Goal: Task Accomplishment & Management: Complete application form

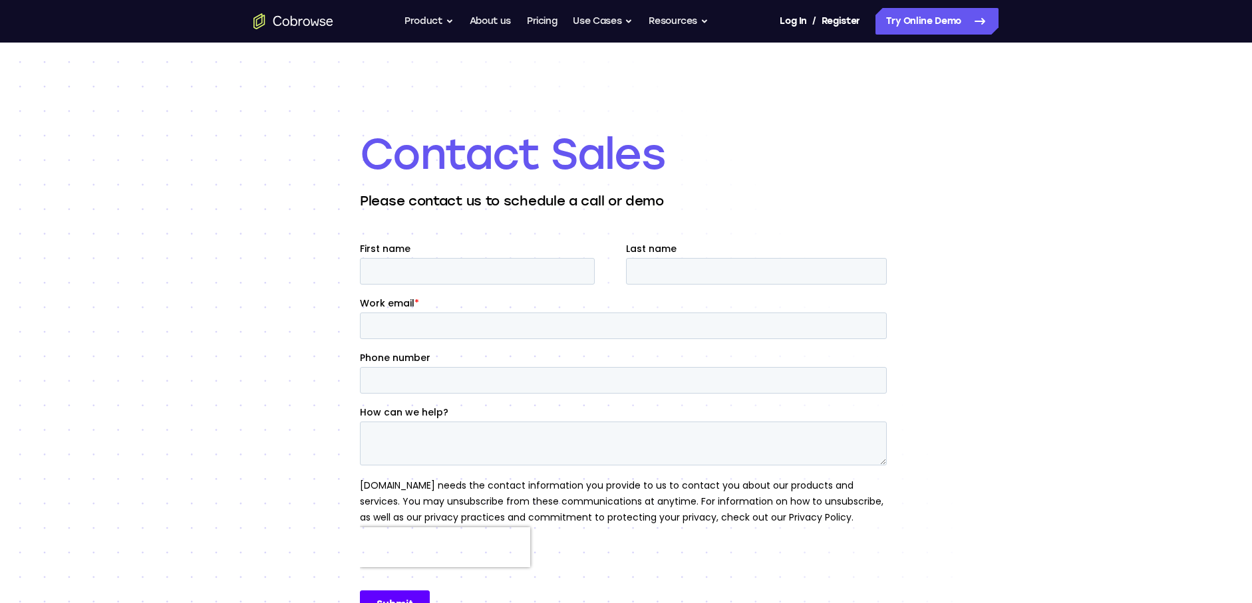
click at [247, 432] on div "Contact Sales Please contact us to schedule a call or demo" at bounding box center [626, 378] width 1252 height 671
click at [388, 266] on input "First name" at bounding box center [477, 271] width 235 height 27
type input "[PERSON_NAME]"
type input "Ribeiro"
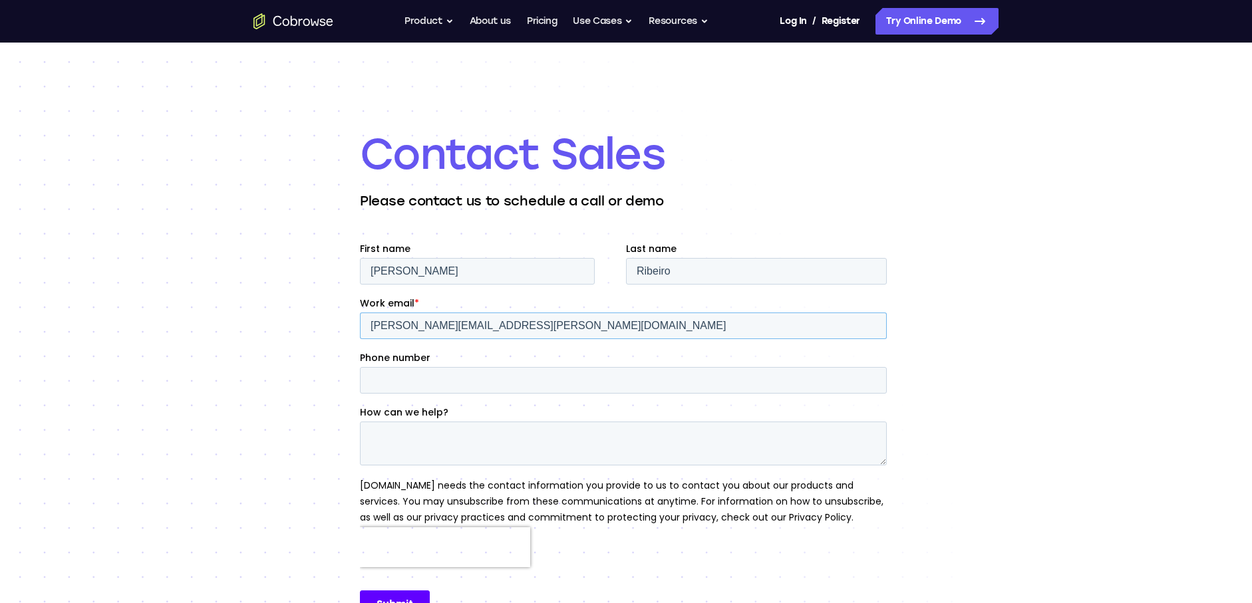
type input "[PERSON_NAME][EMAIL_ADDRESS][PERSON_NAME][DOMAIN_NAME]"
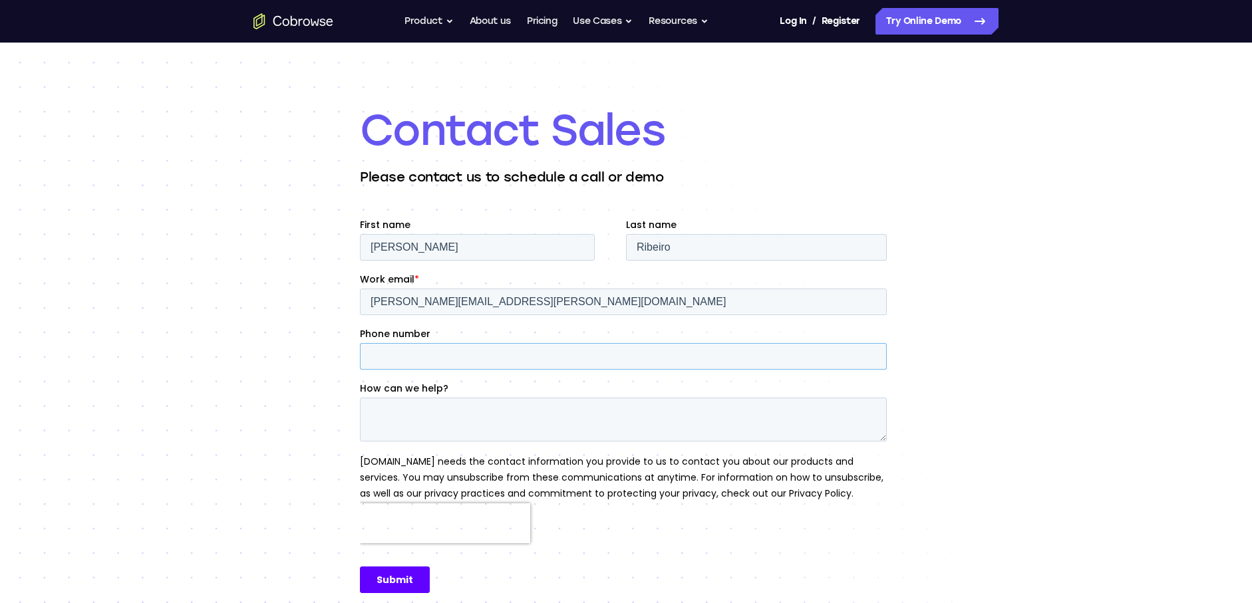
scroll to position [25, 0]
click at [401, 426] on textarea "How can we help?" at bounding box center [623, 419] width 527 height 44
type textarea "Test"
click at [407, 579] on input "Submit" at bounding box center [395, 579] width 70 height 27
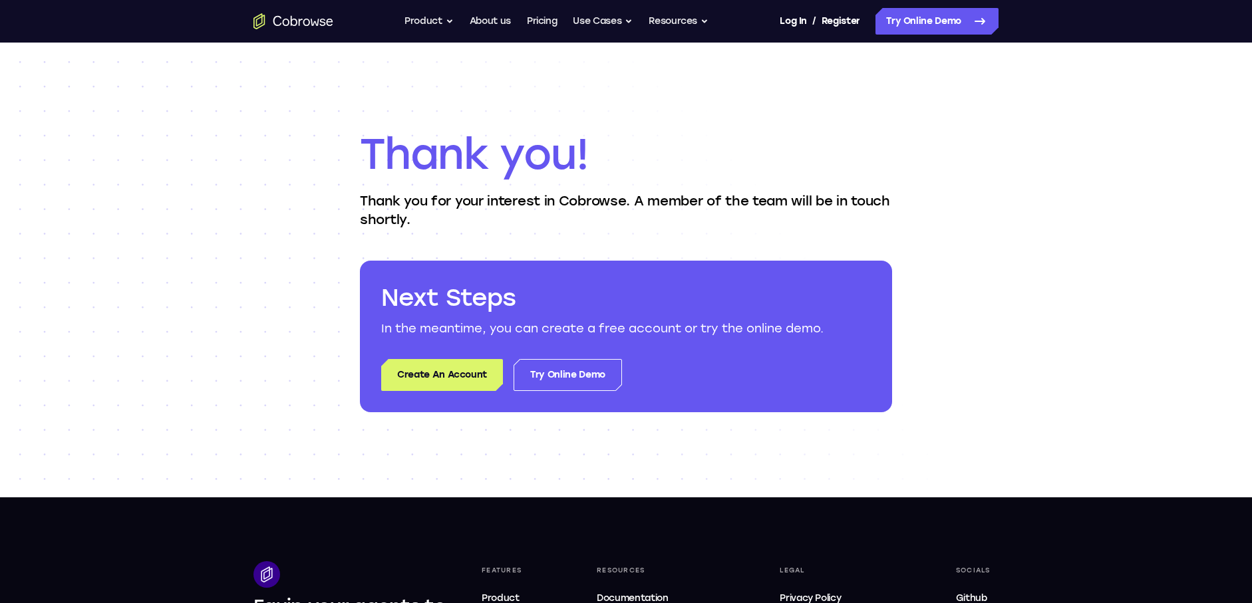
click at [292, 22] on icon "Go to the home page" at bounding box center [293, 21] width 80 height 16
